Goal: Transaction & Acquisition: Purchase product/service

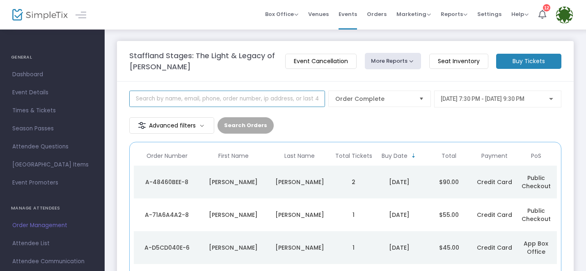
click at [140, 93] on input at bounding box center [227, 99] width 196 height 16
type input "[PERSON_NAME]"
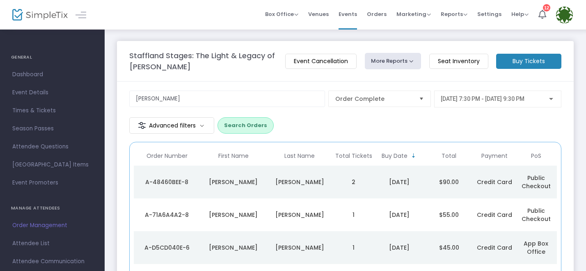
click at [441, 101] on span "[DATE] 7:30 PM - [DATE] 9:30 PM" at bounding box center [483, 99] width 84 height 7
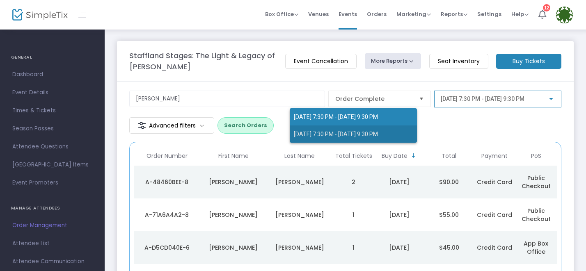
click at [307, 133] on span "[DATE] 7:30 PM - [DATE] 9:30 PM" at bounding box center [336, 134] width 84 height 7
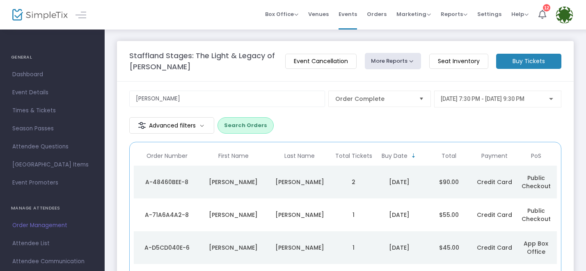
click at [274, 117] on button "Search Orders" at bounding box center [245, 125] width 56 height 16
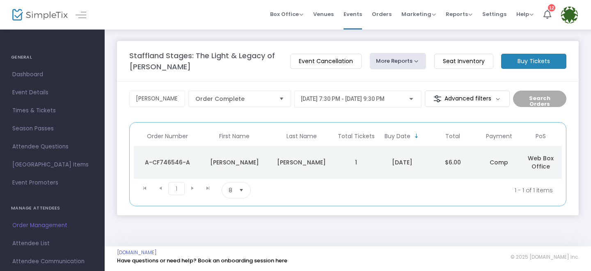
click at [228, 162] on div "[PERSON_NAME]" at bounding box center [234, 162] width 63 height 8
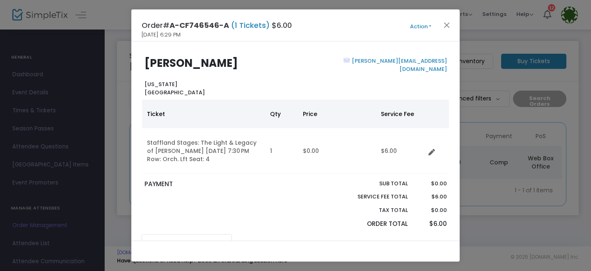
click at [416, 26] on button "Action" at bounding box center [420, 26] width 49 height 9
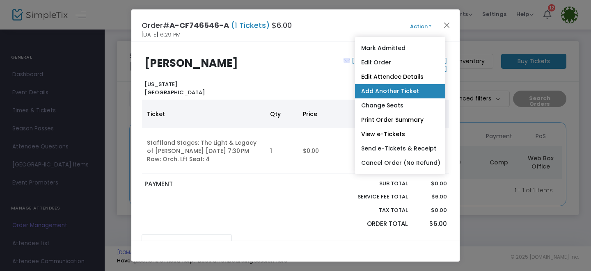
click at [380, 94] on link "Add Another Ticket" at bounding box center [400, 91] width 90 height 14
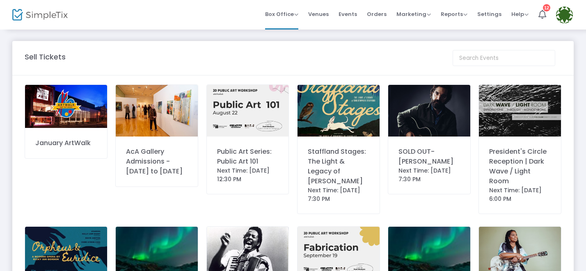
click at [340, 119] on img at bounding box center [338, 111] width 82 height 52
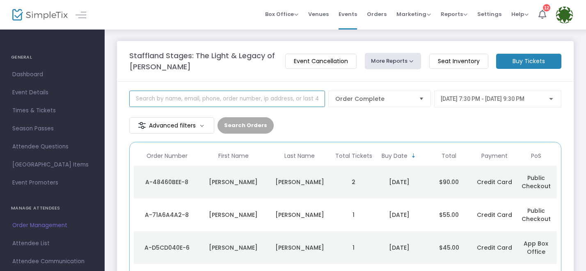
click at [158, 99] on input at bounding box center [227, 99] width 196 height 16
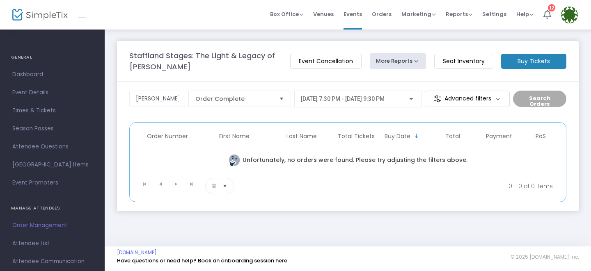
click at [384, 99] on span "[DATE] 7:30 PM - [DATE] 9:30 PM" at bounding box center [343, 99] width 84 height 7
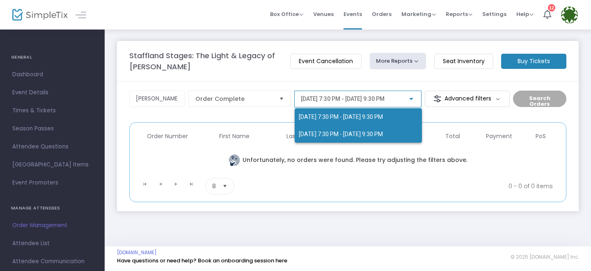
click at [356, 127] on span "[DATE] 7:30 PM - [DATE] 9:30 PM" at bounding box center [358, 134] width 119 height 17
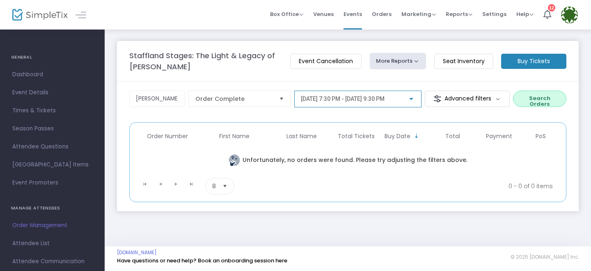
click at [525, 95] on button "Search Orders" at bounding box center [539, 99] width 53 height 16
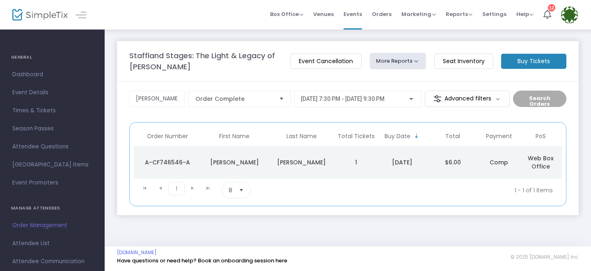
click at [181, 163] on div "A-CF746546-A" at bounding box center [167, 162] width 63 height 8
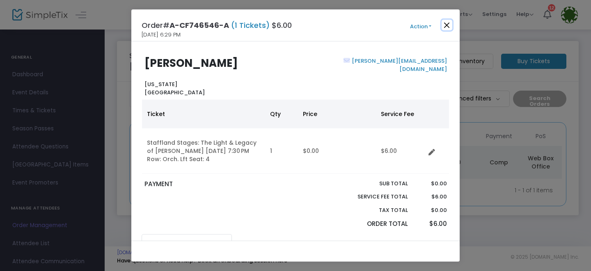
click at [442, 27] on button "Close" at bounding box center [446, 25] width 11 height 11
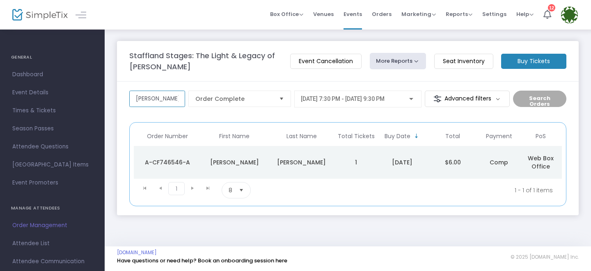
click at [146, 105] on input "danny" at bounding box center [157, 99] width 56 height 16
type input "tanner"
click at [352, 97] on span "8/23/2025 @ 7:30 PM - 8/23/2025 @ 9:30 PM" at bounding box center [343, 99] width 84 height 7
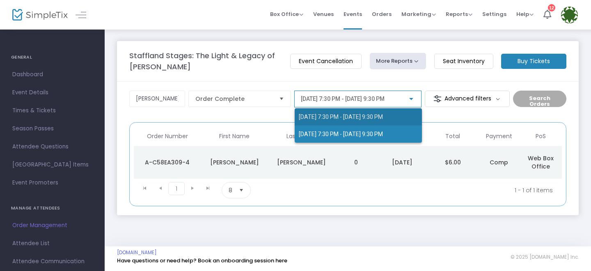
click at [317, 118] on span "[DATE] 7:30 PM - [DATE] 9:30 PM" at bounding box center [341, 117] width 84 height 7
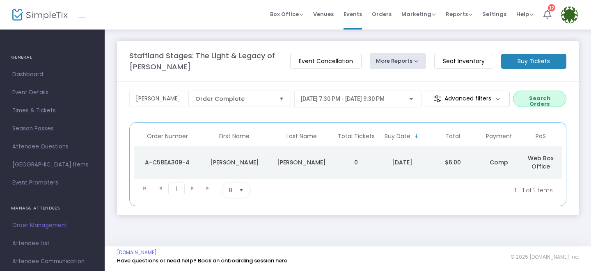
click at [253, 158] on div "Tanner" at bounding box center [234, 162] width 63 height 8
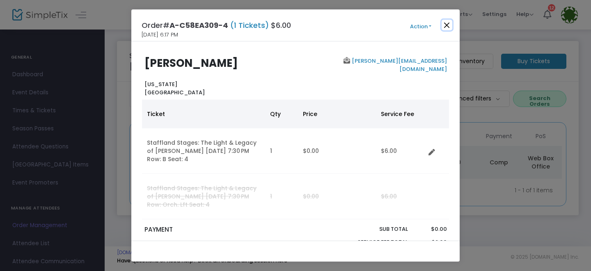
click at [446, 23] on button "Close" at bounding box center [446, 25] width 11 height 11
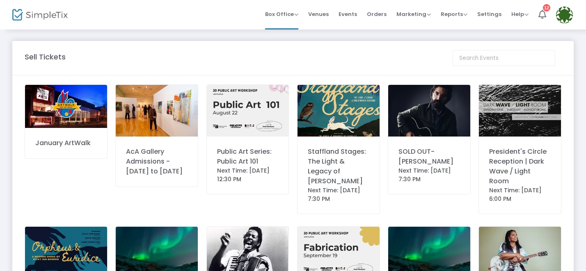
click at [347, 107] on img at bounding box center [338, 111] width 82 height 52
click at [333, 151] on div "Staffland Stages: The Light & Legacy of [PERSON_NAME]" at bounding box center [339, 166] width 62 height 39
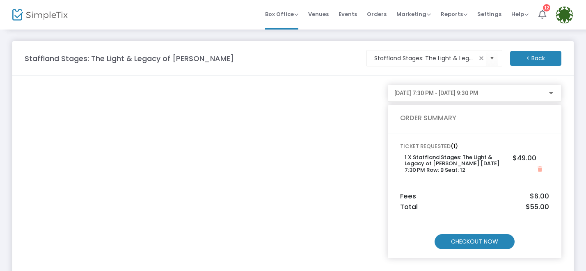
click at [468, 244] on m-button "CHECKOUT NOW" at bounding box center [474, 241] width 80 height 15
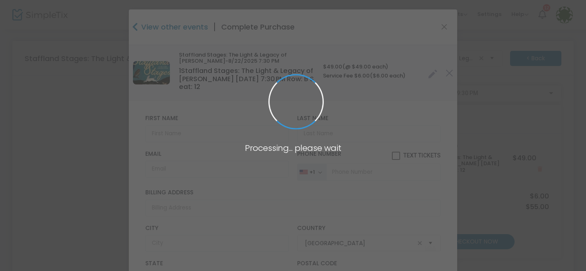
type input "Louisiana"
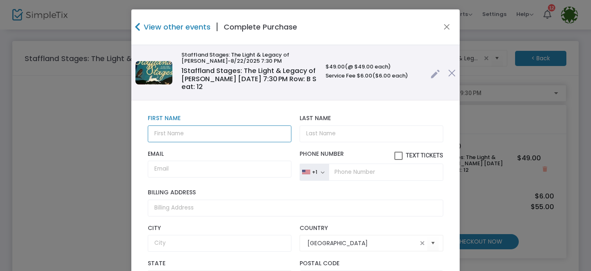
click at [186, 130] on input "text" at bounding box center [220, 134] width 144 height 17
type input "Danny"
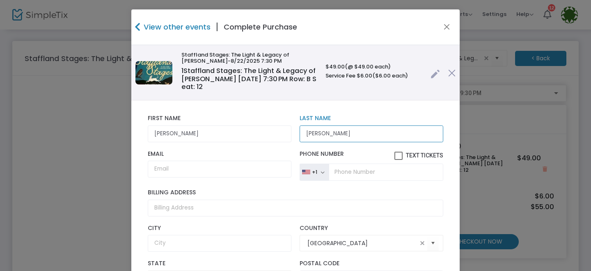
type input "Reisch"
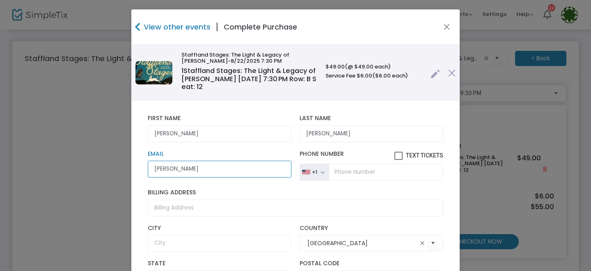
type input "paige@staffordfoundation.org"
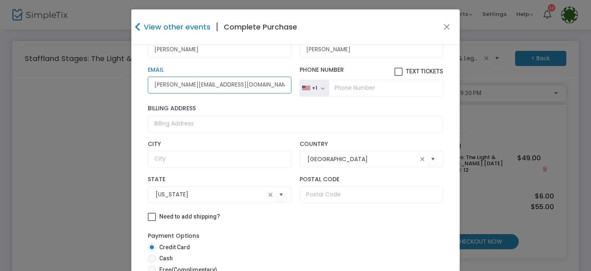
scroll to position [73, 0]
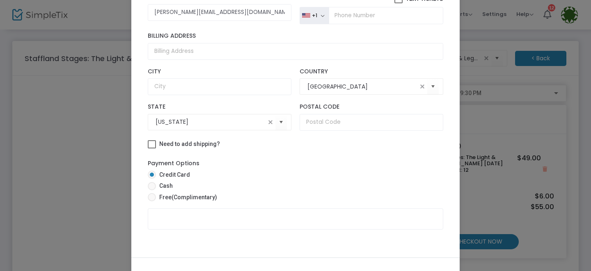
click at [157, 197] on span "Free (Complimentary)" at bounding box center [186, 197] width 61 height 9
click at [152, 201] on input "Free (Complimentary)" at bounding box center [151, 201] width 0 height 0
radio input "true"
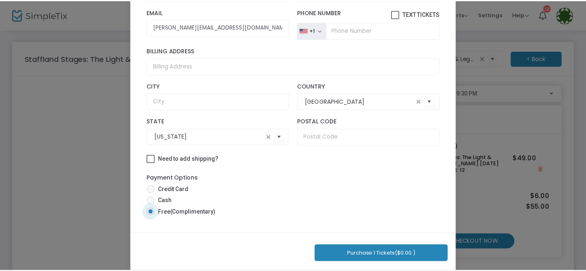
scroll to position [109, 0]
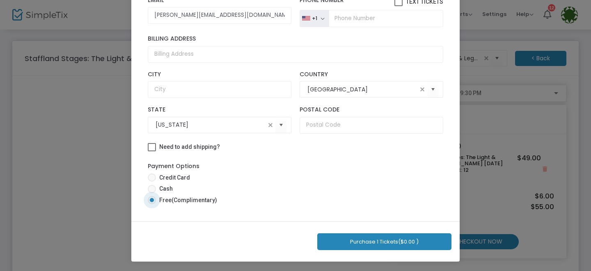
click at [382, 240] on button "Purchase 1 Tickets ($0.00 )" at bounding box center [384, 241] width 134 height 17
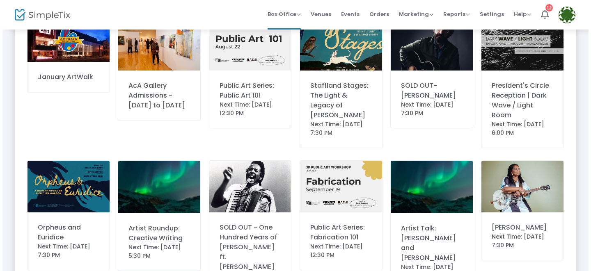
scroll to position [0, 0]
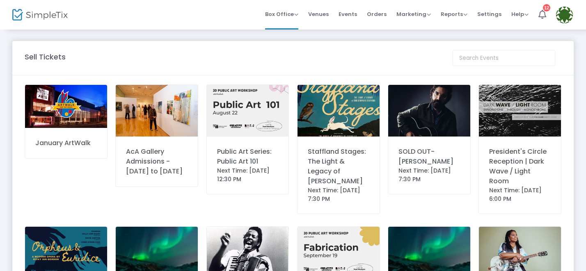
click at [345, 155] on div "Staffland Stages: The Light & Legacy of [PERSON_NAME]" at bounding box center [339, 166] width 62 height 39
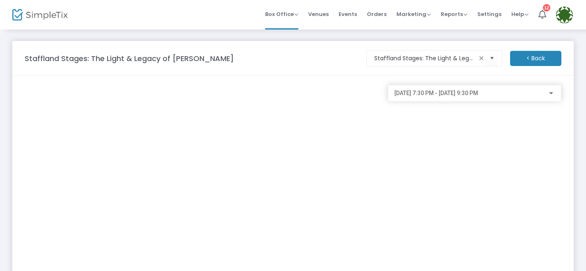
click at [449, 92] on span "[DATE] 7:30 PM - [DATE] 9:30 PM" at bounding box center [436, 93] width 84 height 7
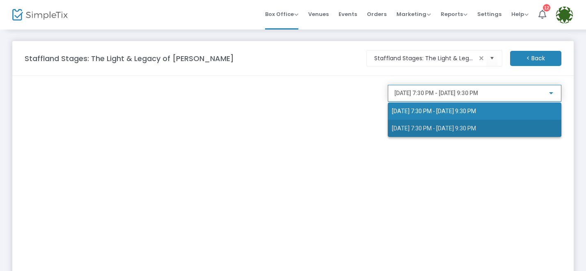
click at [433, 124] on span "8/23/2025 @ 7:30 PM - 8/23/2025 @ 9:30 PM" at bounding box center [474, 128] width 165 height 17
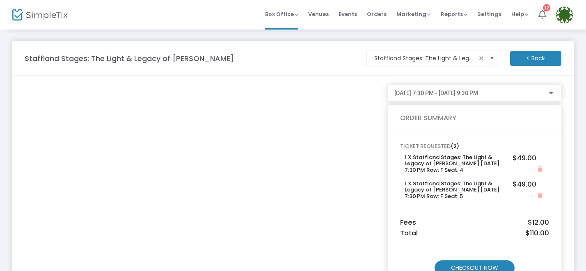
click at [462, 246] on div "CHECKOUT NOW" at bounding box center [474, 258] width 149 height 36
click at [459, 264] on m-button "CHECKOUT NOW" at bounding box center [474, 267] width 80 height 15
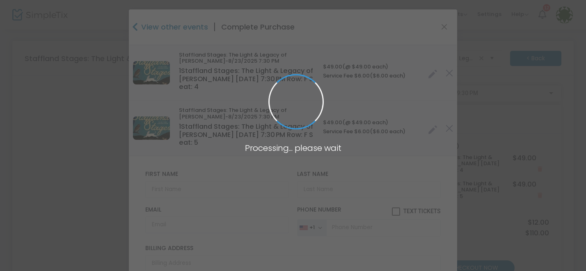
type input "Louisiana"
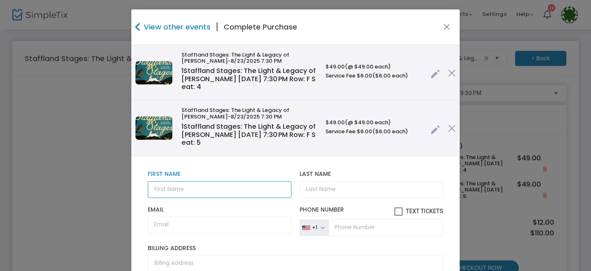
click at [181, 190] on input "text" at bounding box center [220, 189] width 144 height 17
type input "Jerry"
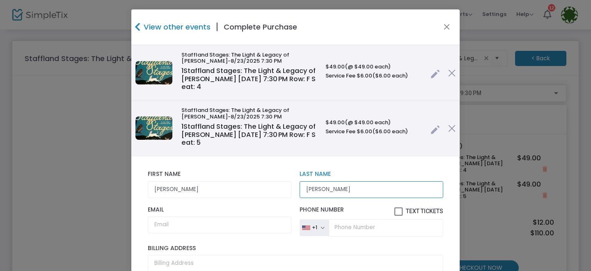
type input "Bordelon"
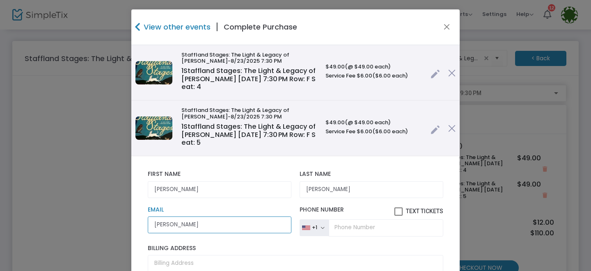
type input "paige@staffordfoundation.org"
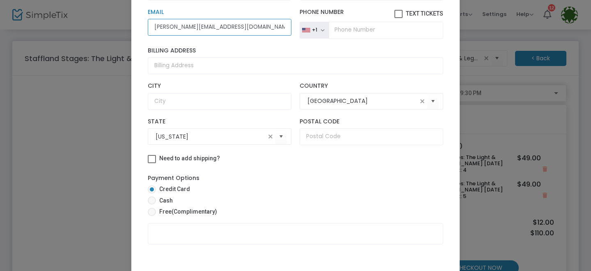
scroll to position [68, 0]
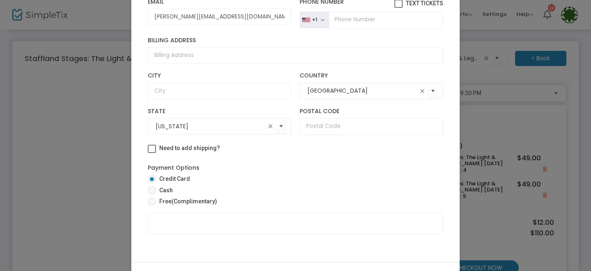
click at [176, 205] on span "Free (Complimentary)" at bounding box center [186, 201] width 61 height 9
click at [152, 206] on input "Free (Complimentary)" at bounding box center [151, 206] width 0 height 0
radio input "true"
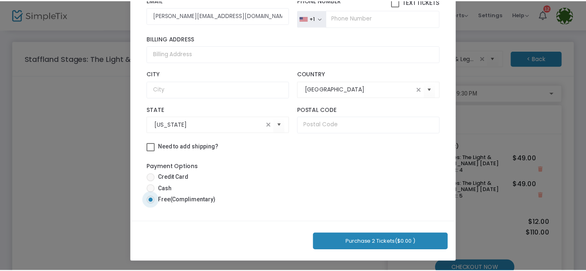
scroll to position [108, 0]
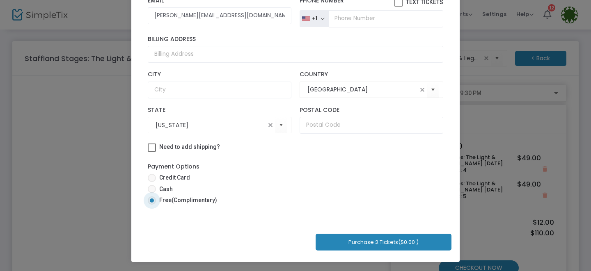
click at [377, 237] on button "Purchase 2 Tickets ($0.00 )" at bounding box center [383, 242] width 136 height 17
